Goal: Information Seeking & Learning: Learn about a topic

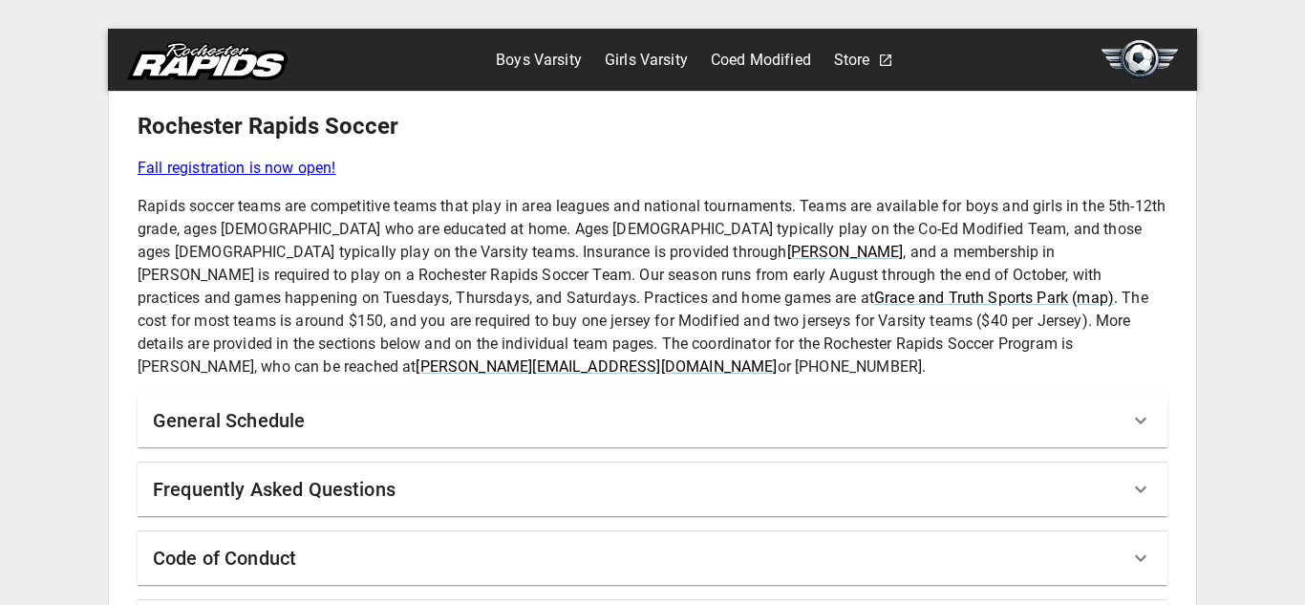
scroll to position [55, 0]
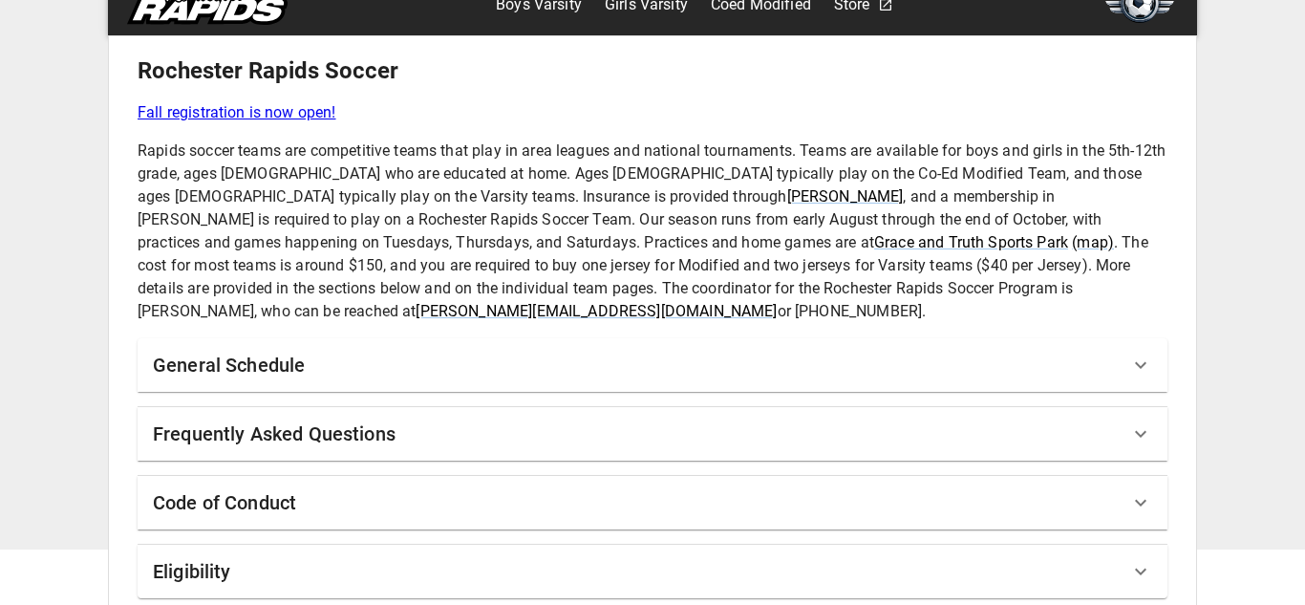
click at [313, 487] on div "Code of Conduct" at bounding box center [641, 502] width 977 height 31
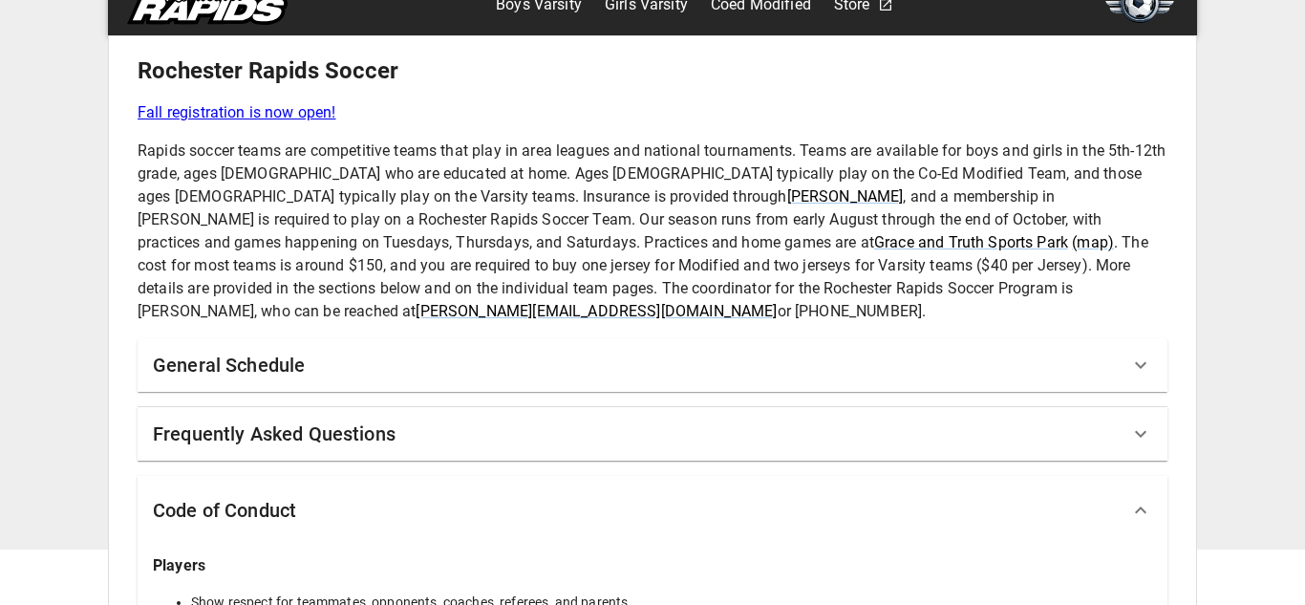
click at [313, 495] on div "Code of Conduct" at bounding box center [641, 510] width 977 height 31
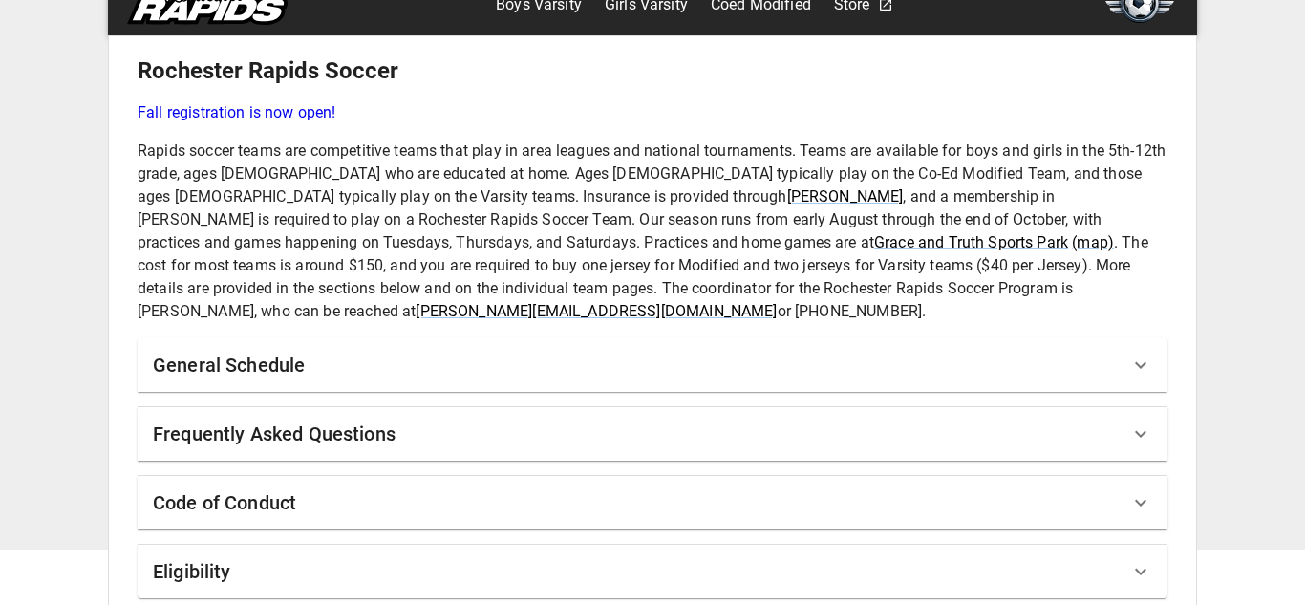
click at [339, 425] on h6 "Frequently Asked Questions" at bounding box center [274, 434] width 243 height 31
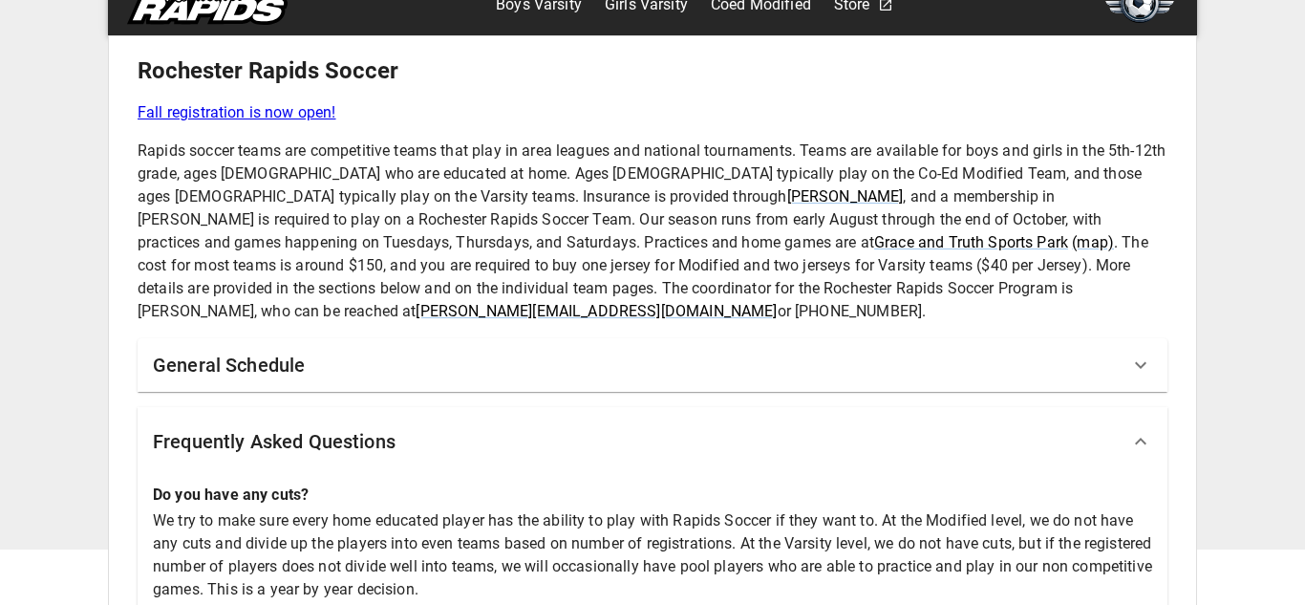
click at [339, 426] on h6 "Frequently Asked Questions" at bounding box center [274, 441] width 243 height 31
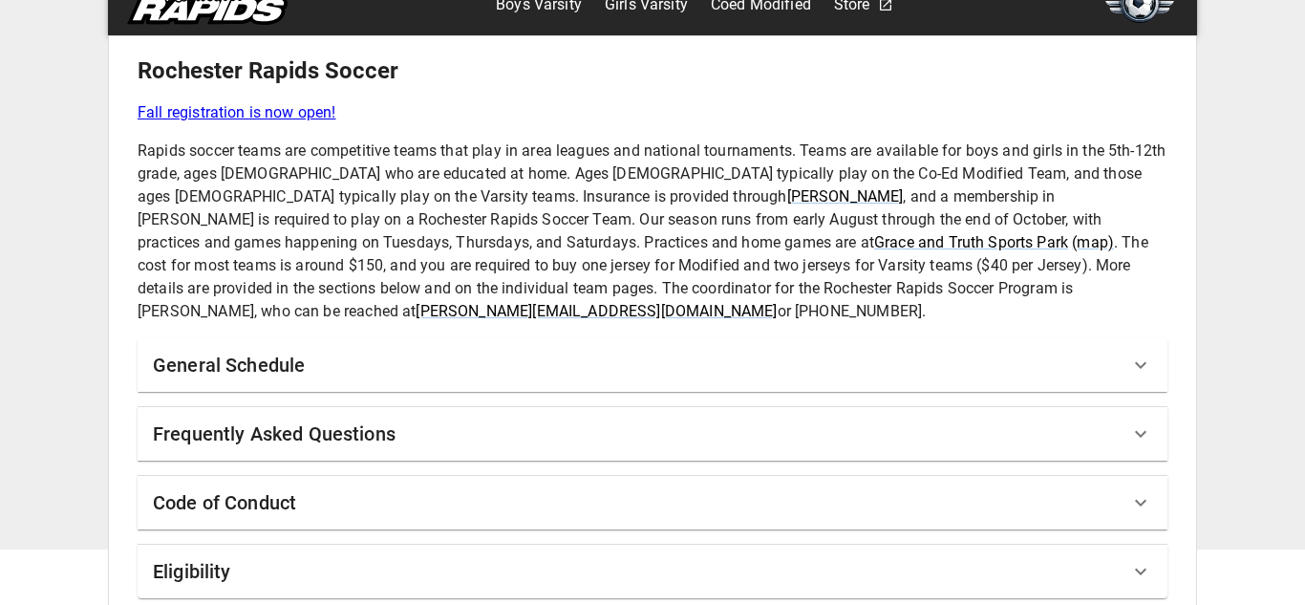
click at [353, 350] on div "General Schedule" at bounding box center [641, 365] width 977 height 31
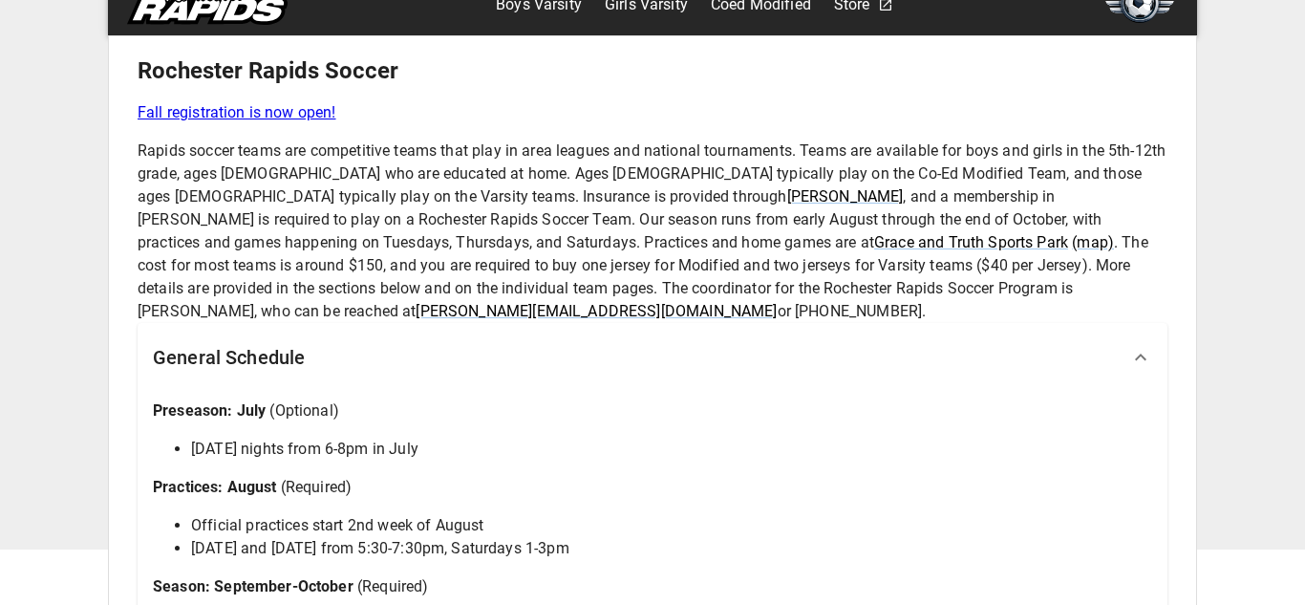
click at [353, 342] on div "General Schedule" at bounding box center [641, 357] width 977 height 31
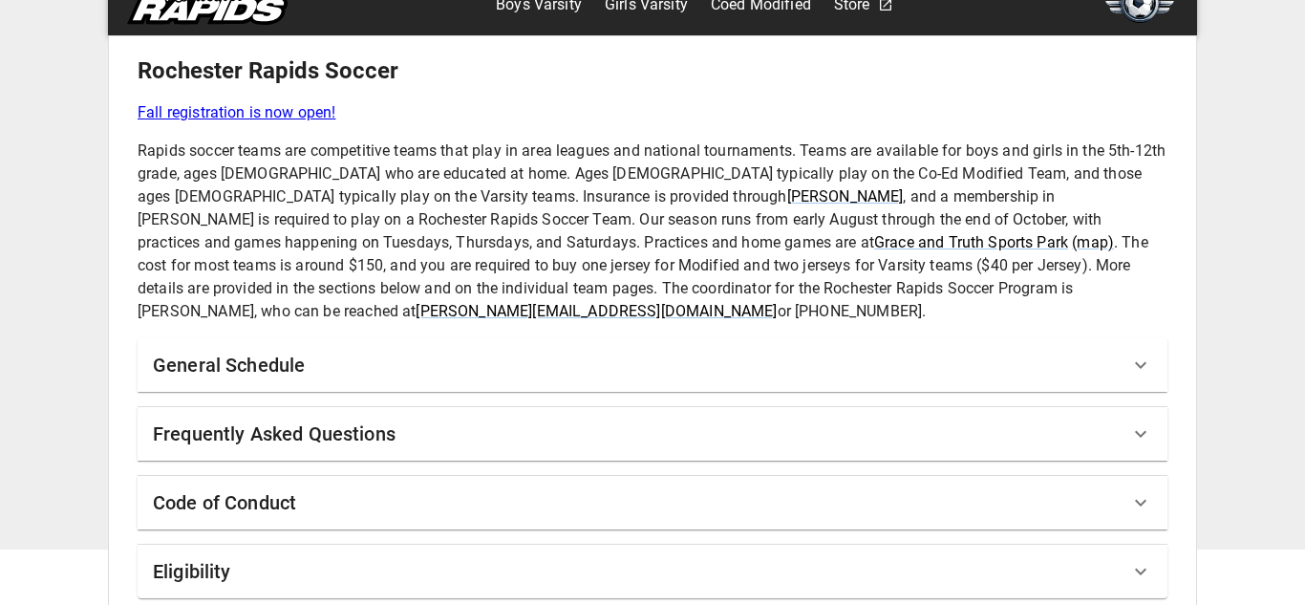
scroll to position [0, 0]
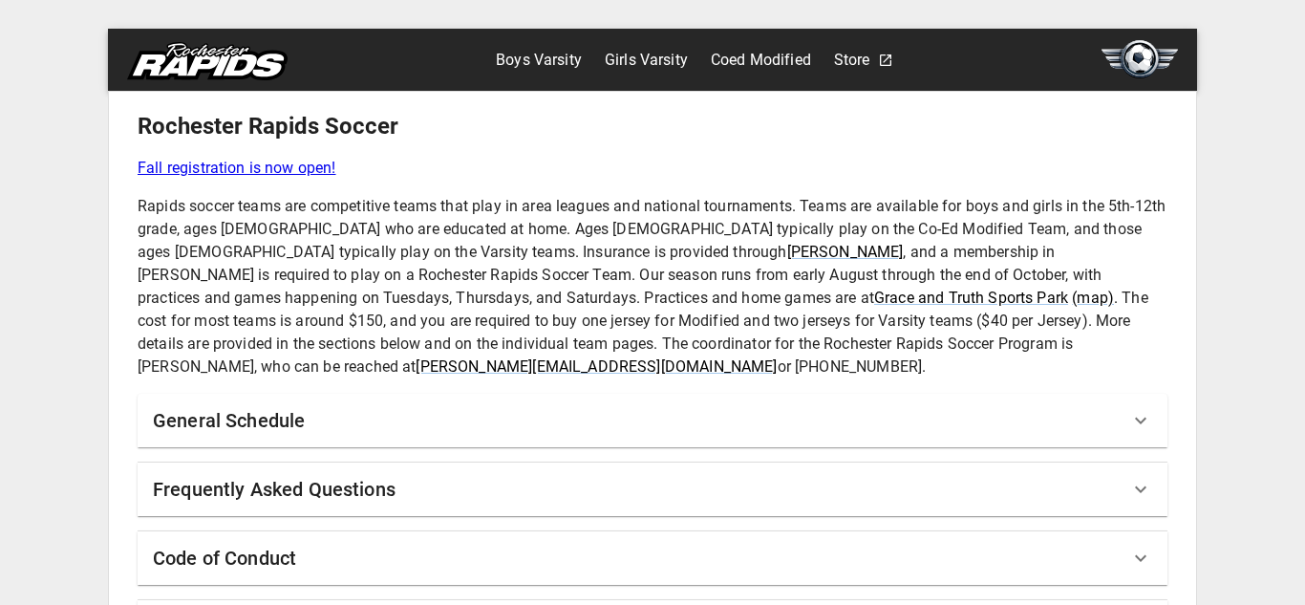
click at [530, 49] on link "Boys Varsity" at bounding box center [539, 60] width 86 height 31
